Goal: Information Seeking & Learning: Learn about a topic

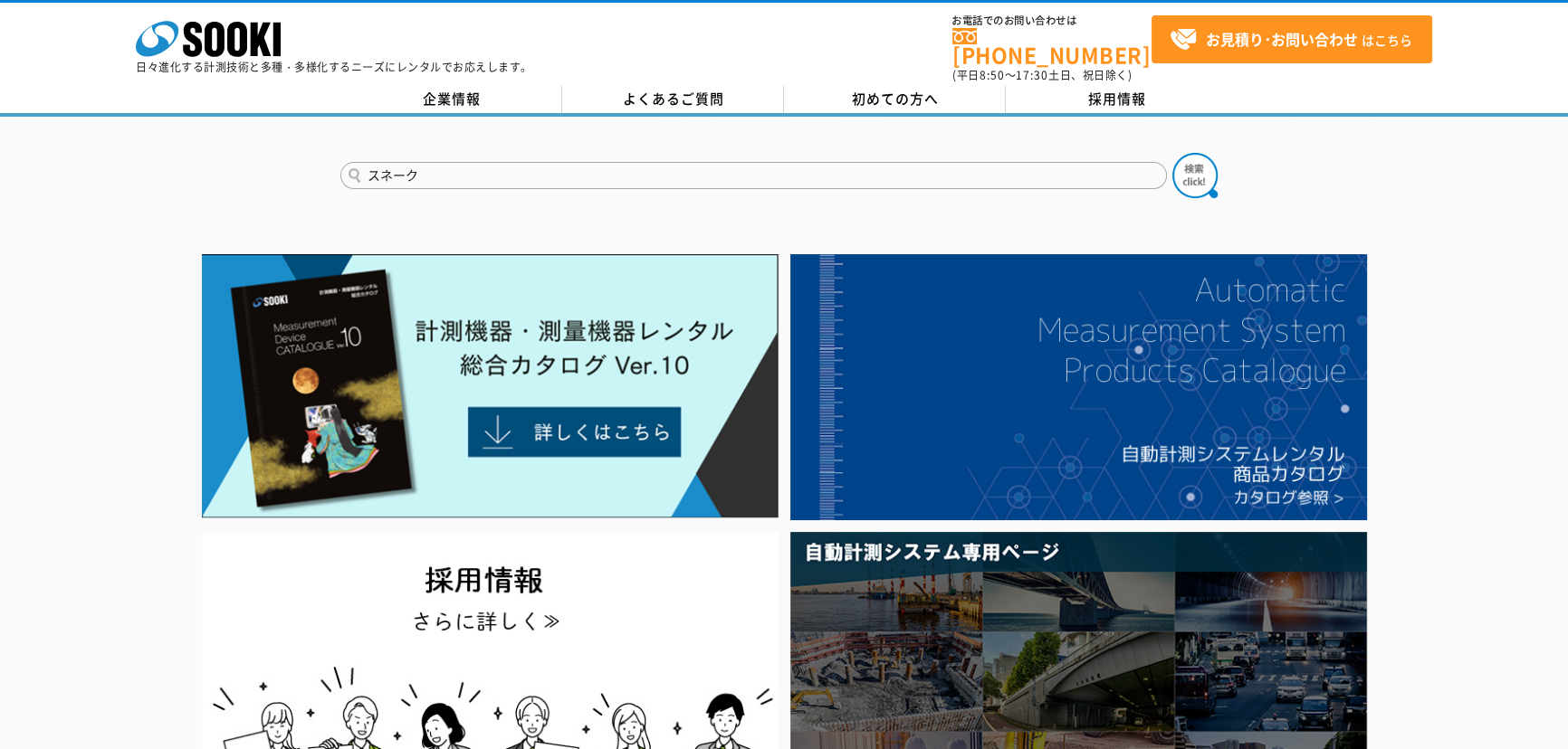
type input "スネーク"
click at [1172, 153] on button at bounding box center [1195, 176] width 45 height 45
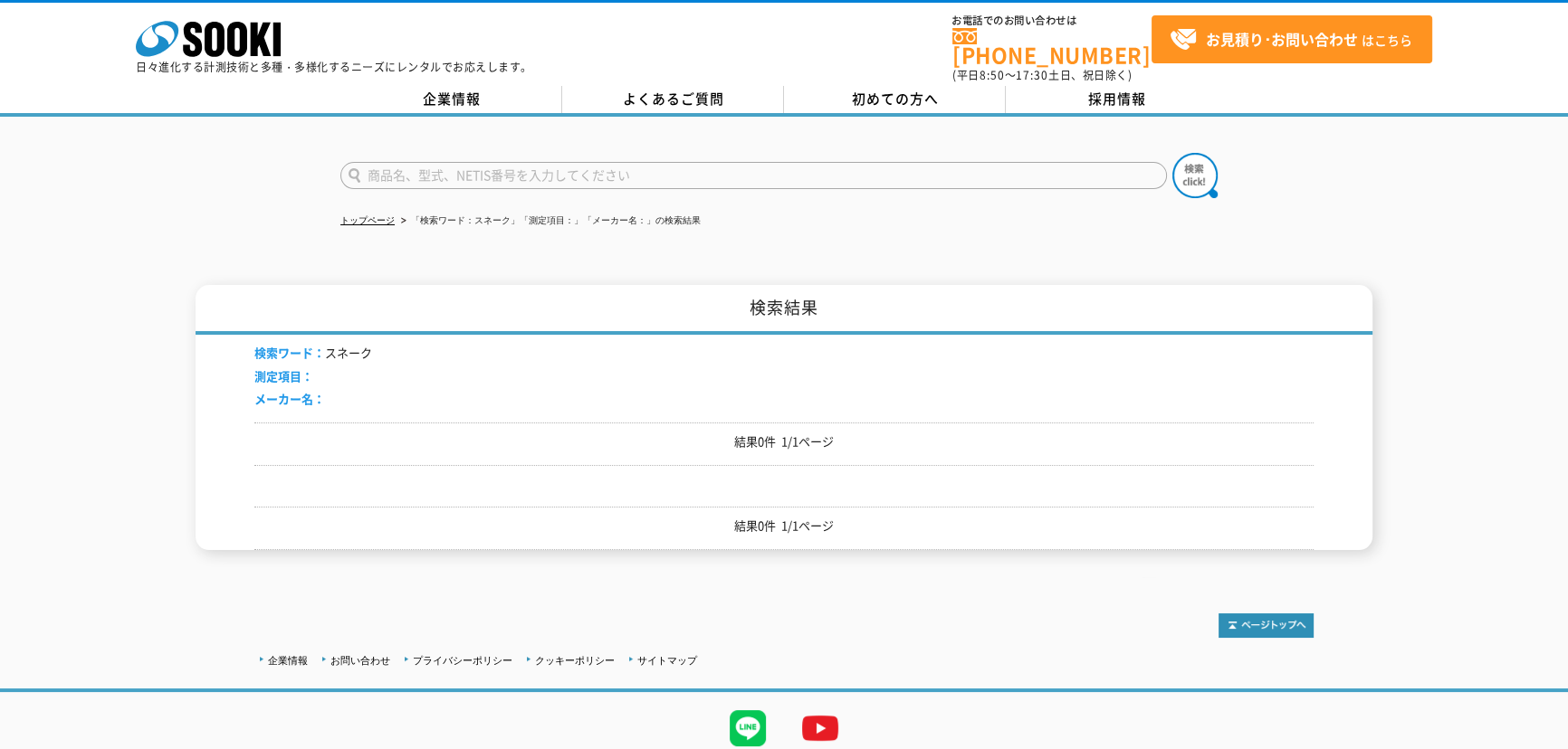
click at [470, 162] on input "text" at bounding box center [754, 175] width 827 height 27
type input "スキャン"
click at [1172, 153] on button at bounding box center [1195, 176] width 45 height 45
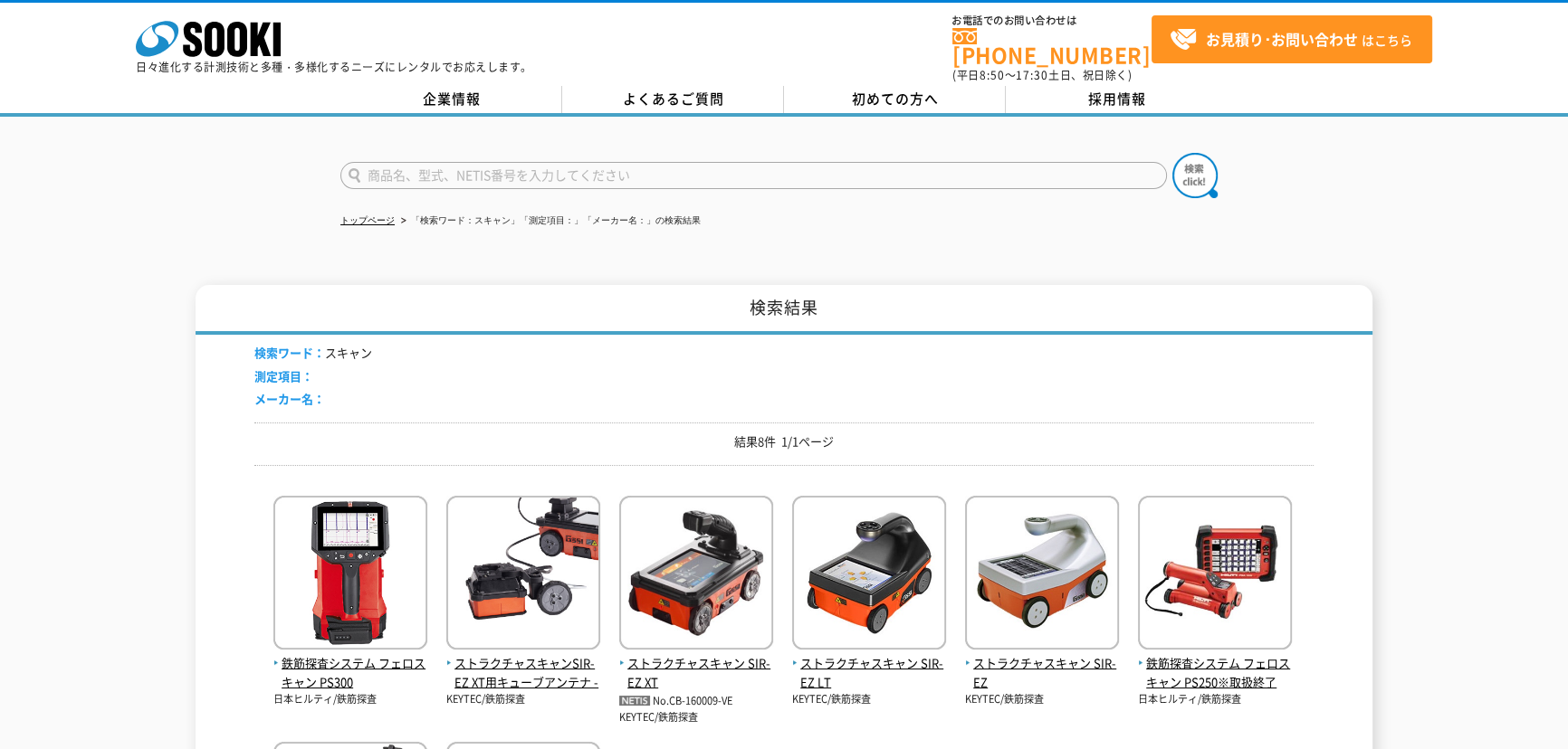
drag, startPoint x: 409, startPoint y: 169, endPoint x: 419, endPoint y: 172, distance: 10.4
click at [411, 168] on input "text" at bounding box center [754, 175] width 827 height 27
type input "スネーク"
click at [1172, 153] on button at bounding box center [1195, 176] width 45 height 45
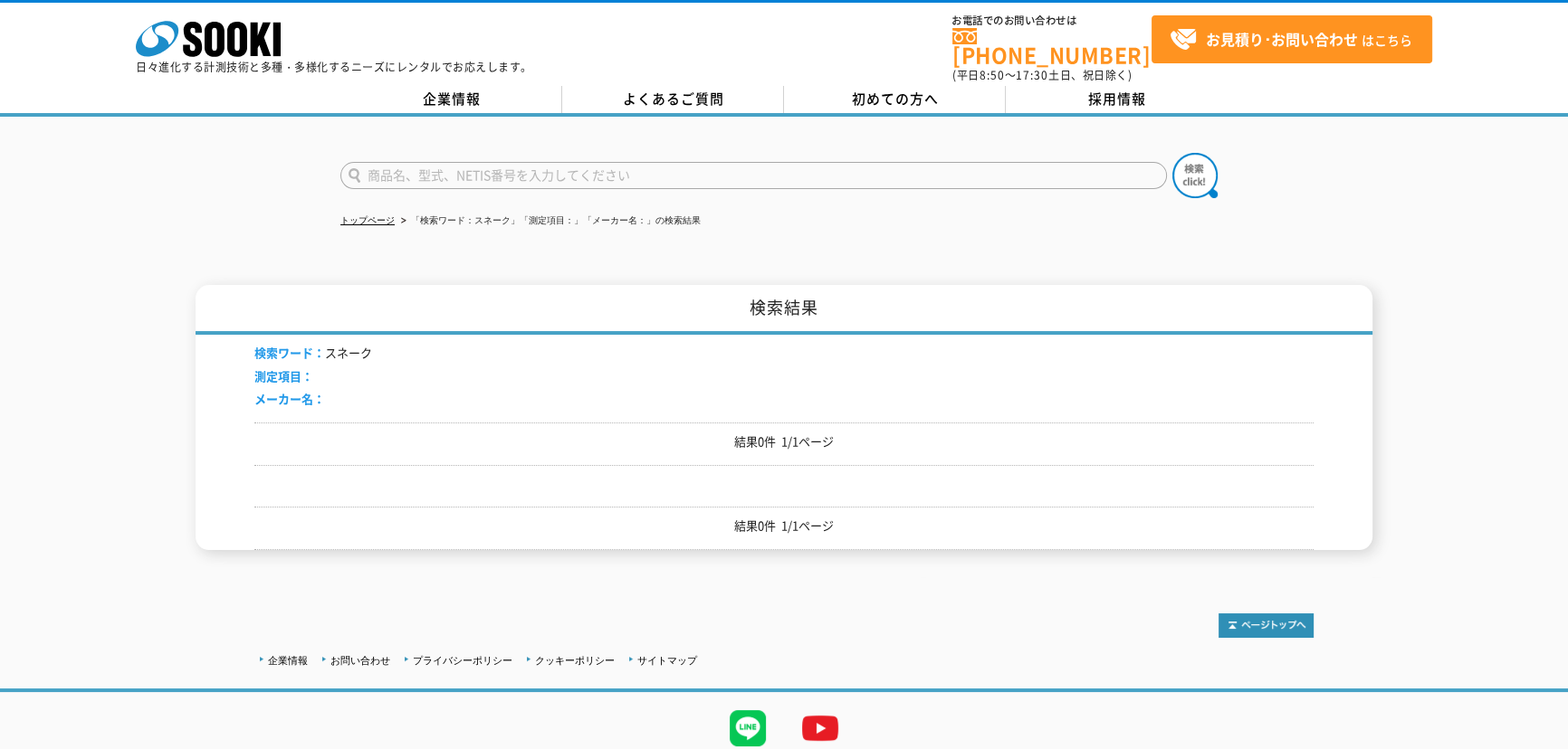
click at [414, 166] on input "text" at bounding box center [754, 175] width 827 height 27
type input "コンパクト"
click at [1172, 153] on button at bounding box center [1195, 176] width 45 height 45
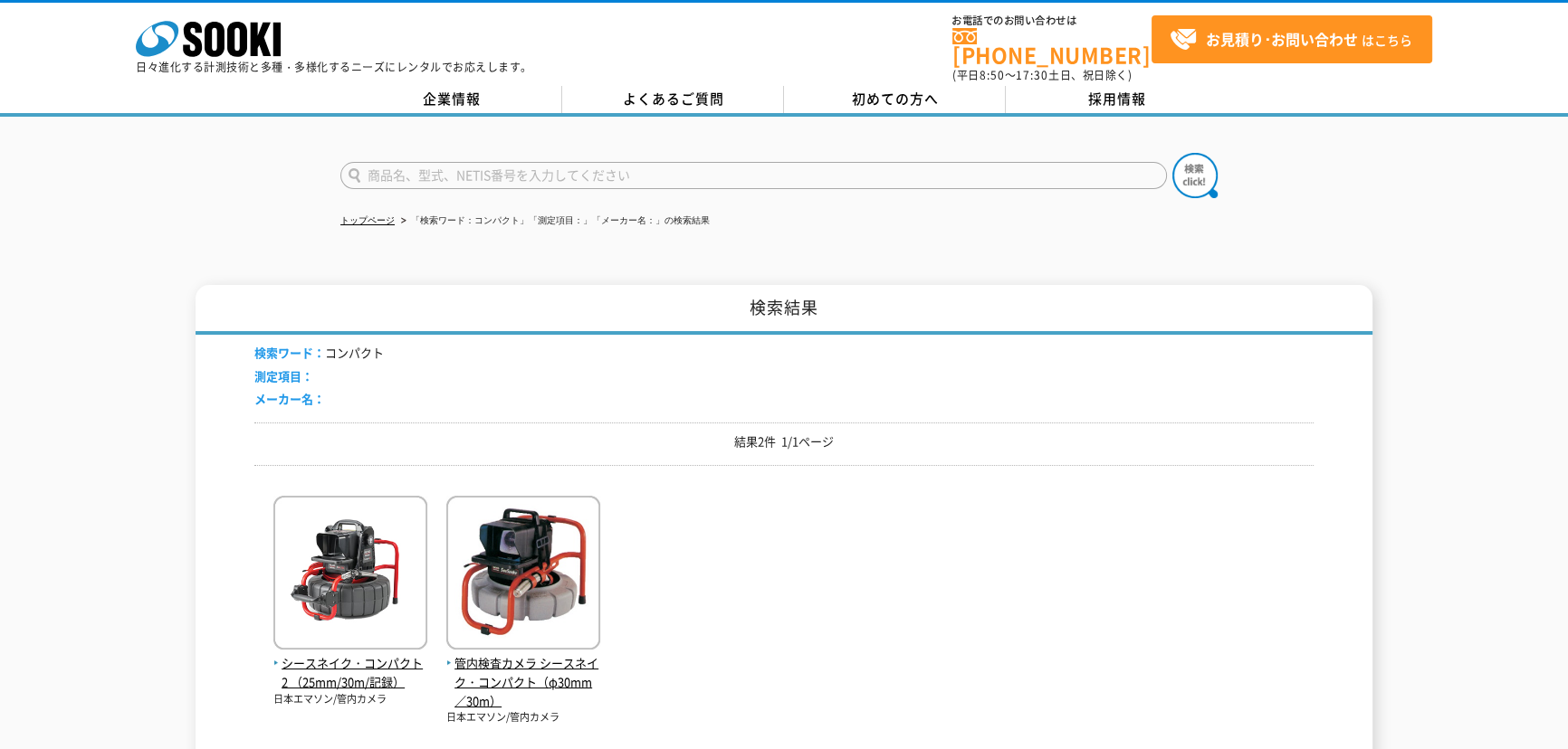
scroll to position [164, 0]
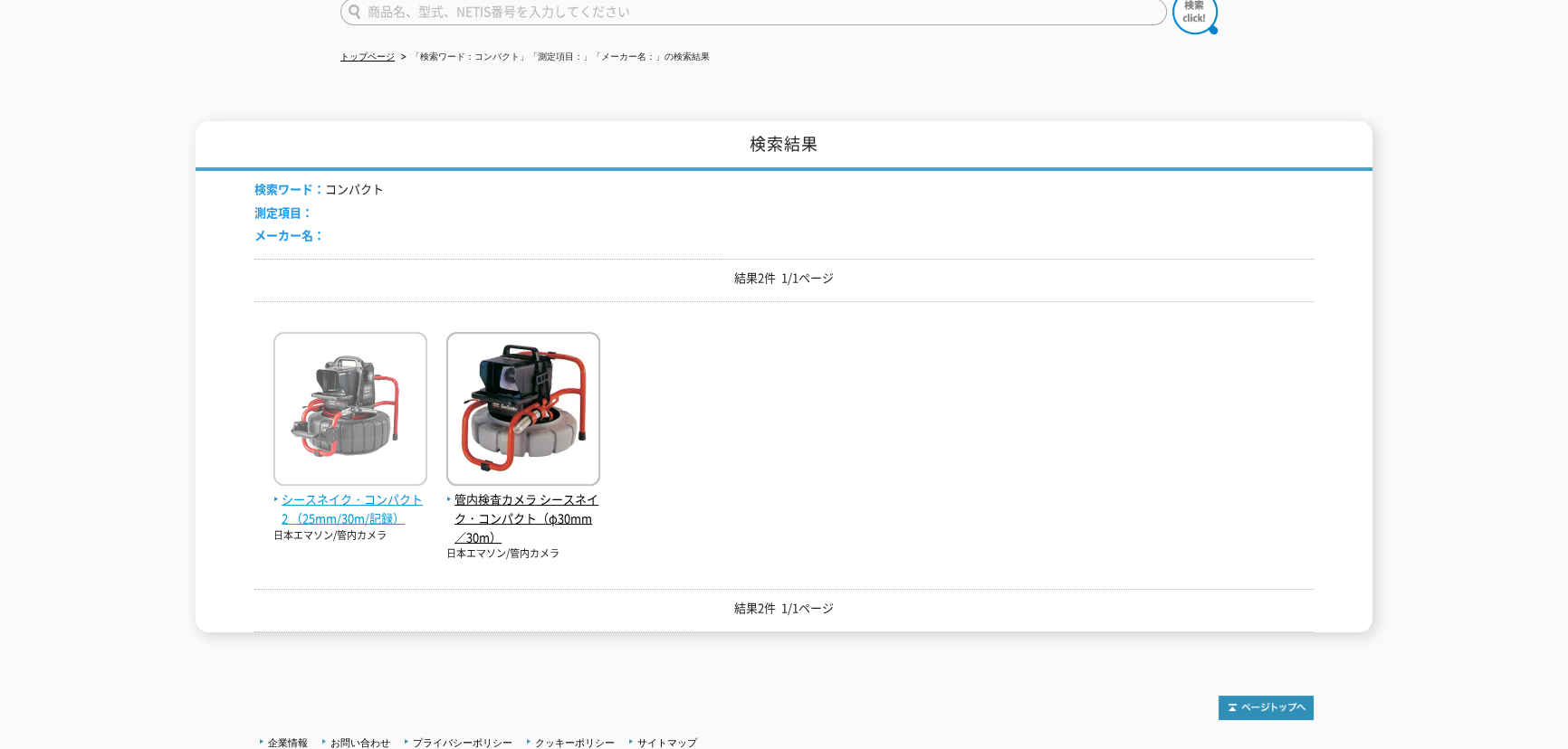
click at [338, 491] on span "シースネイク・コンパクト2 （25mm/30m/記録）" at bounding box center [350, 510] width 154 height 38
